Goal: Task Accomplishment & Management: Complete application form

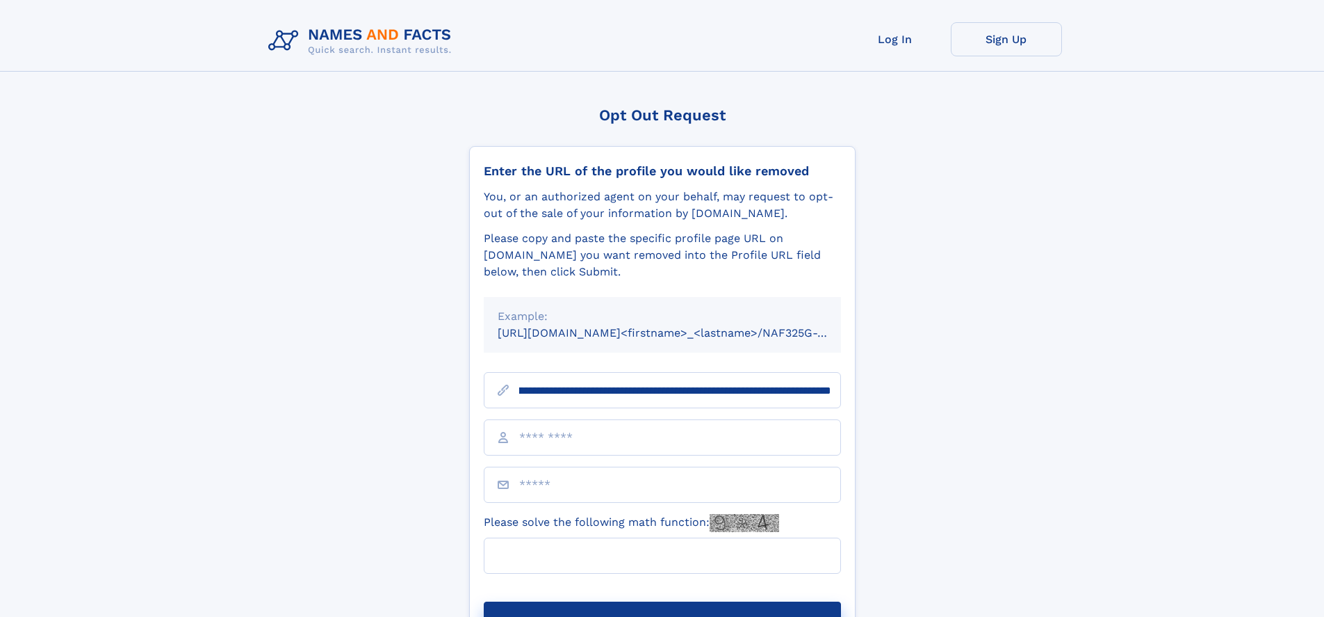
scroll to position [0, 154]
type input "**********"
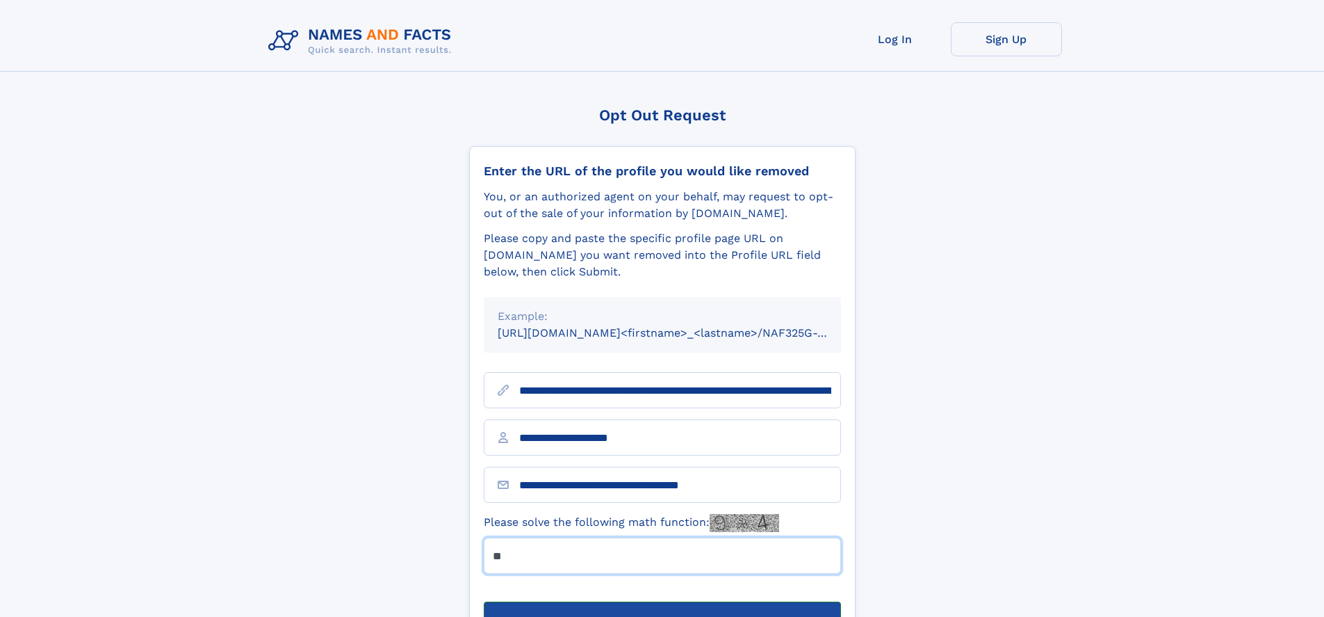
type input "**"
click at [662, 601] on button "Submit Opt Out Request" at bounding box center [662, 623] width 357 height 44
